Goal: Information Seeking & Learning: Check status

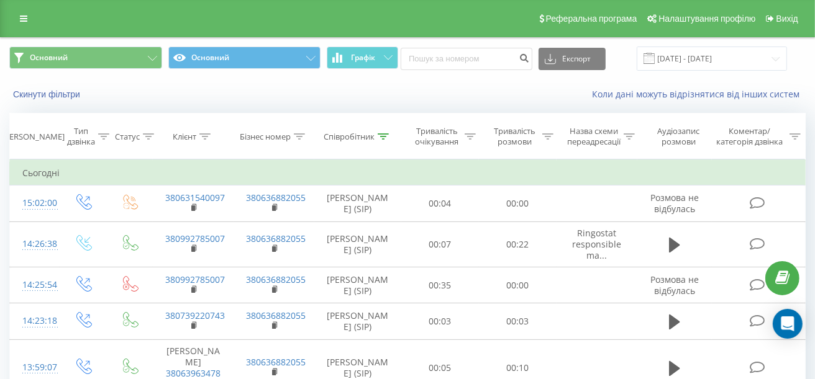
click at [386, 132] on div at bounding box center [383, 137] width 11 height 11
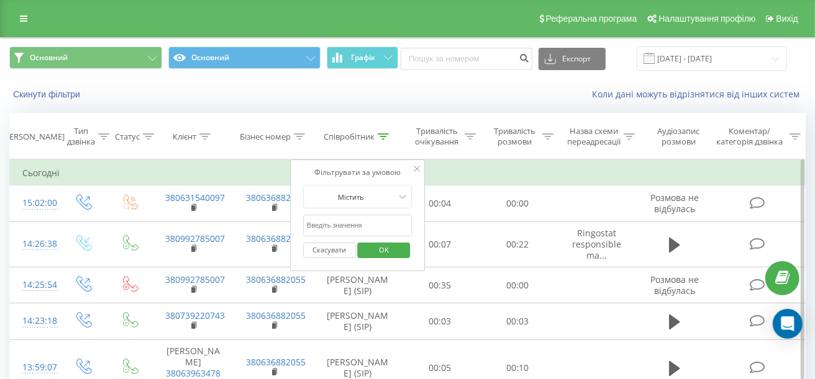
click at [397, 252] on span "OK" at bounding box center [383, 249] width 35 height 19
